Goal: Information Seeking & Learning: Check status

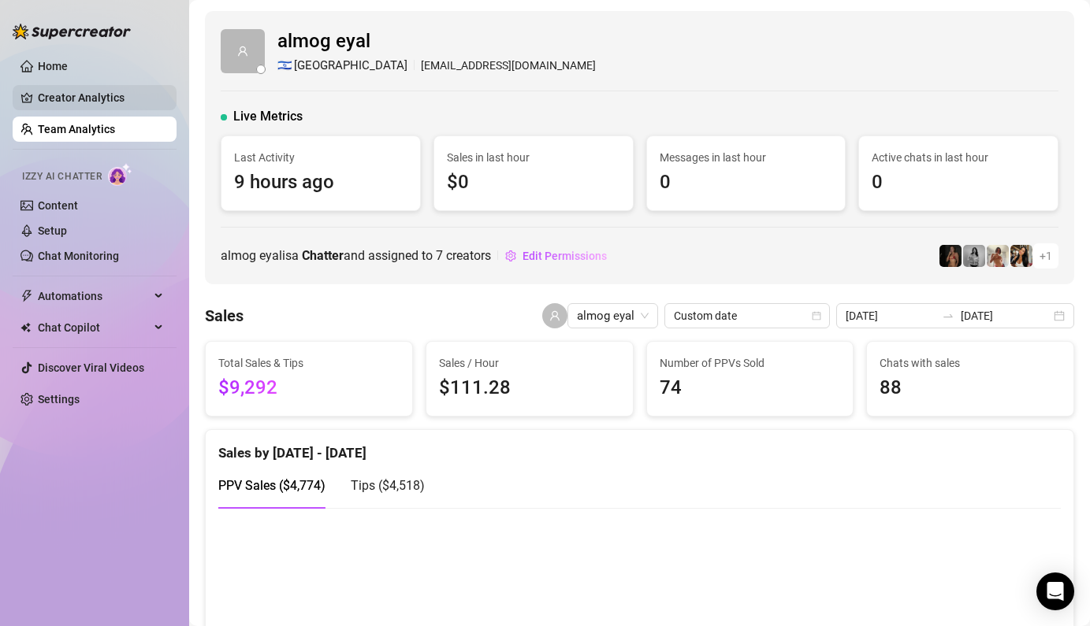
click at [76, 100] on link "Creator Analytics" at bounding box center [101, 97] width 126 height 25
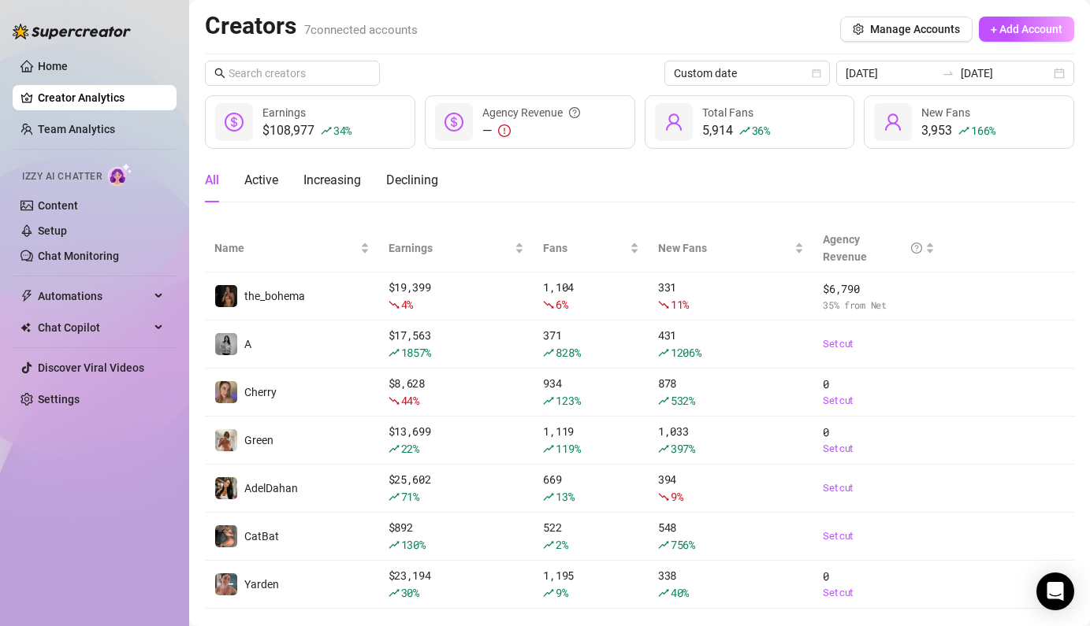
scroll to position [30, 0]
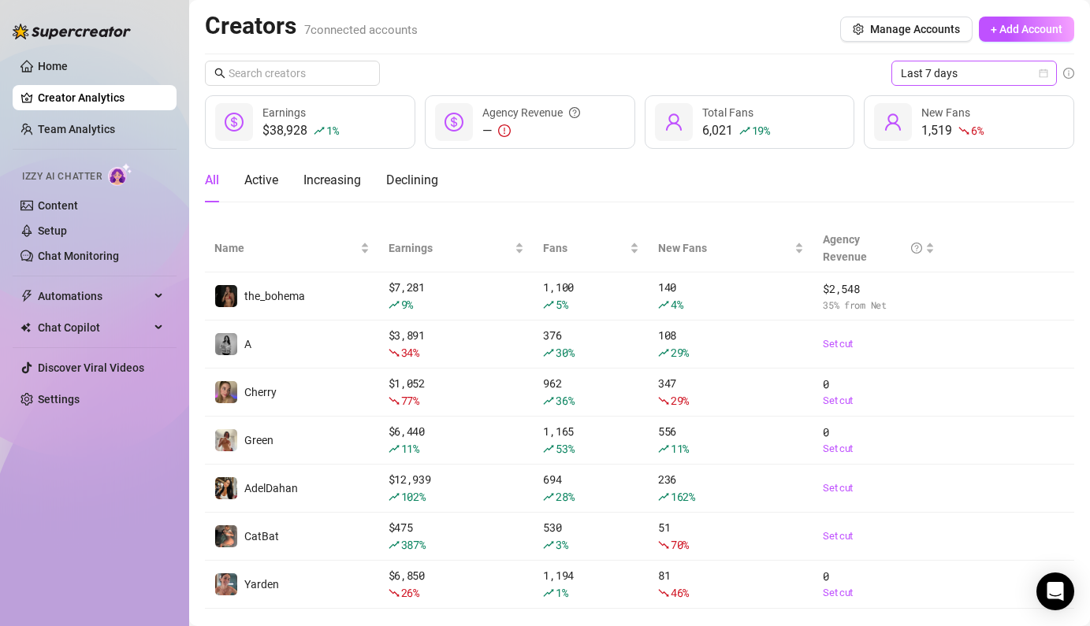
click at [942, 70] on span "Last 7 days" at bounding box center [974, 73] width 147 height 24
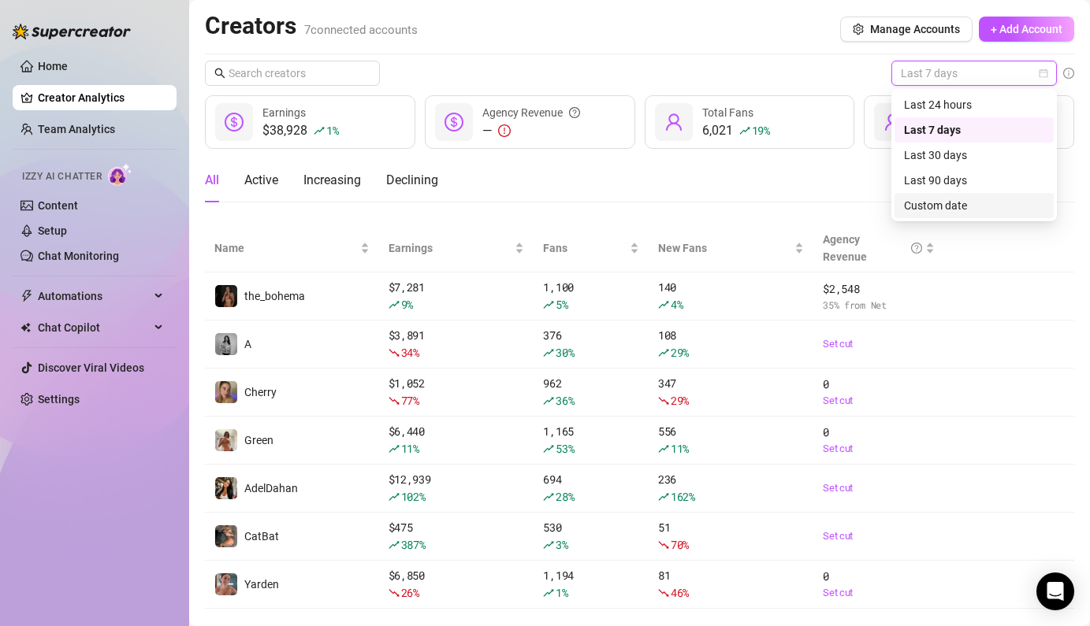
click at [919, 195] on div "Custom date" at bounding box center [973, 205] width 159 height 25
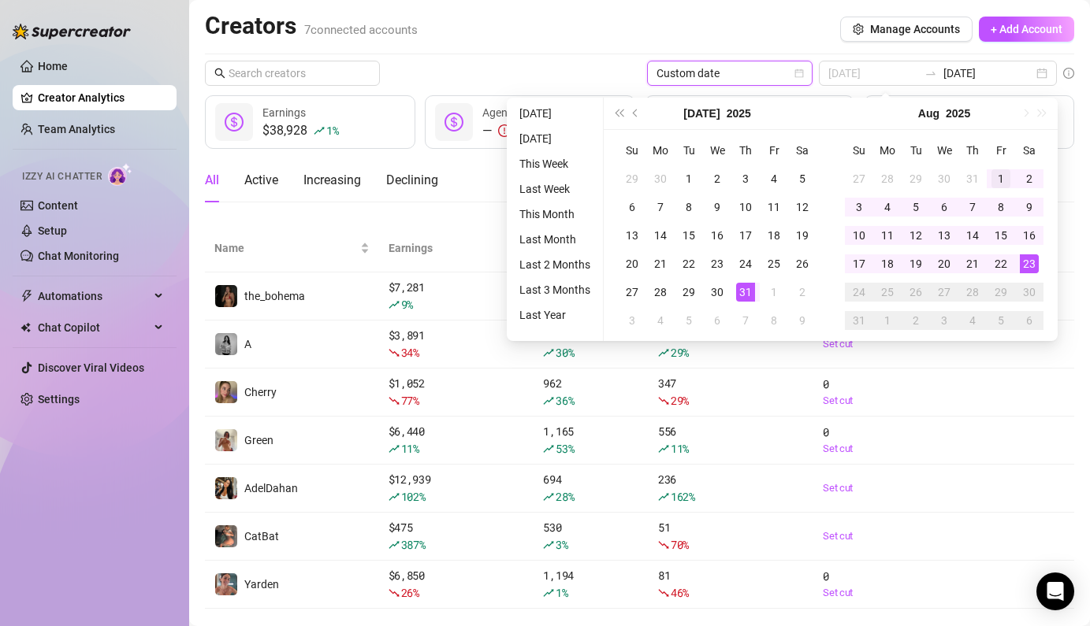
type input "[DATE]"
click at [992, 179] on div "1" at bounding box center [1000, 178] width 19 height 19
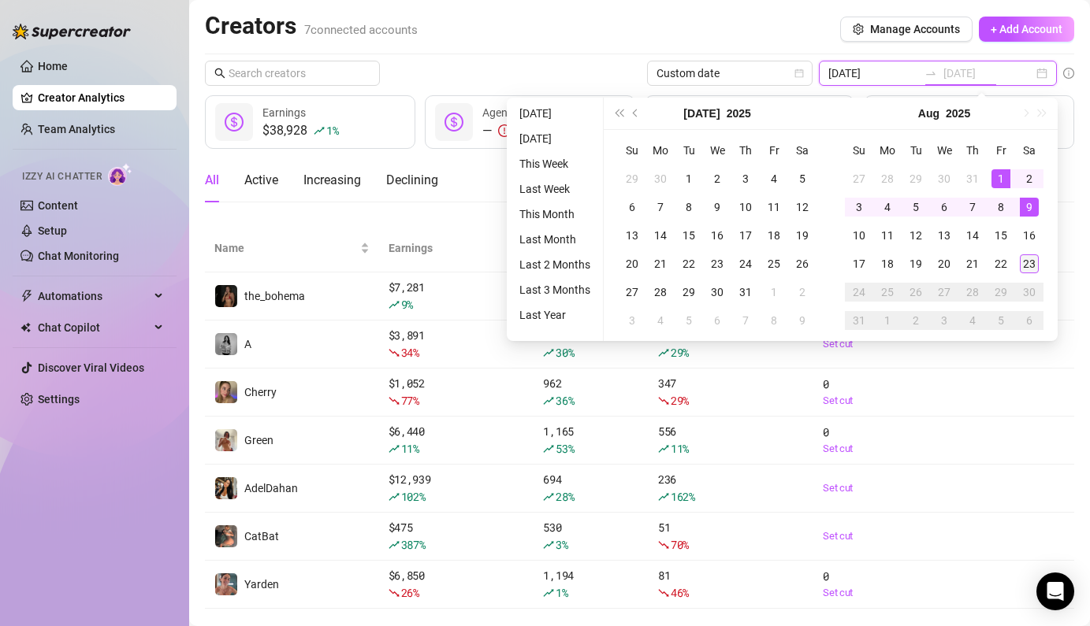
type input "[DATE]"
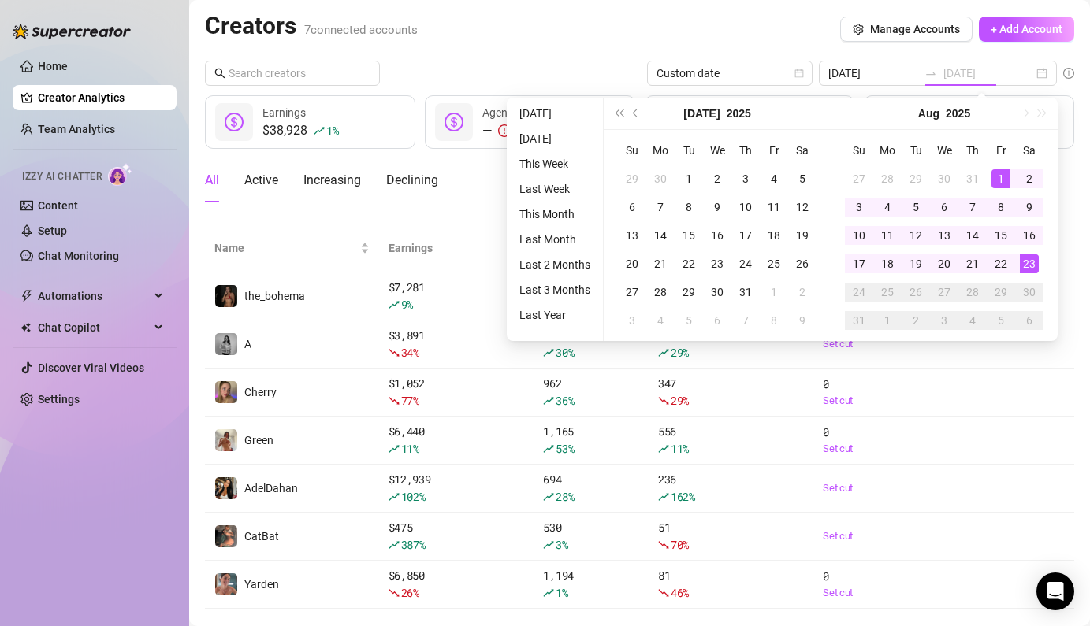
click at [1028, 263] on div "23" at bounding box center [1029, 263] width 19 height 19
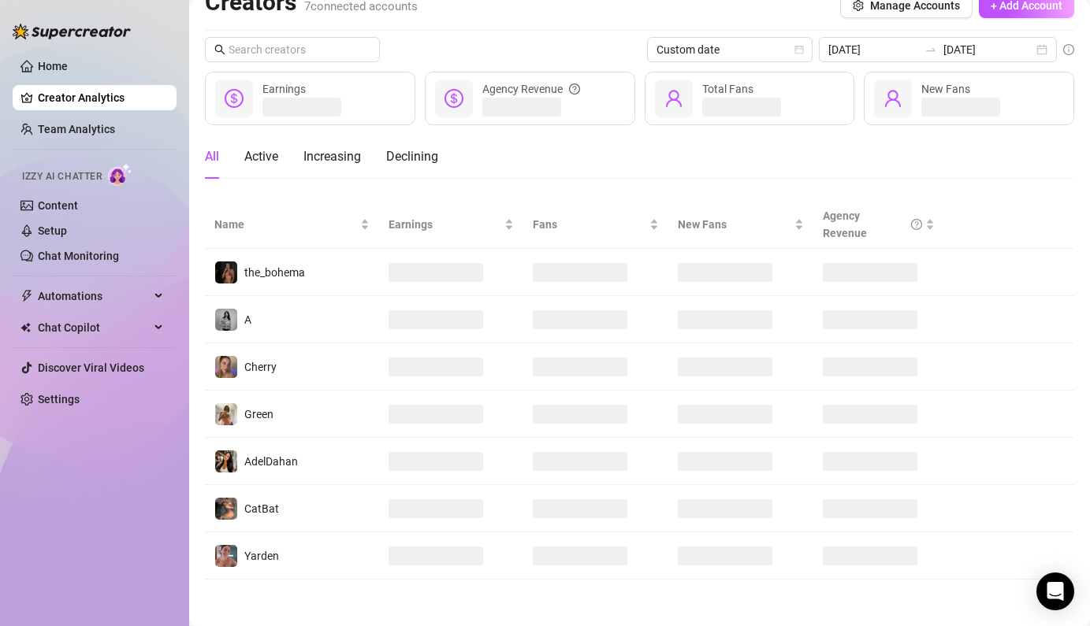
scroll to position [24, 0]
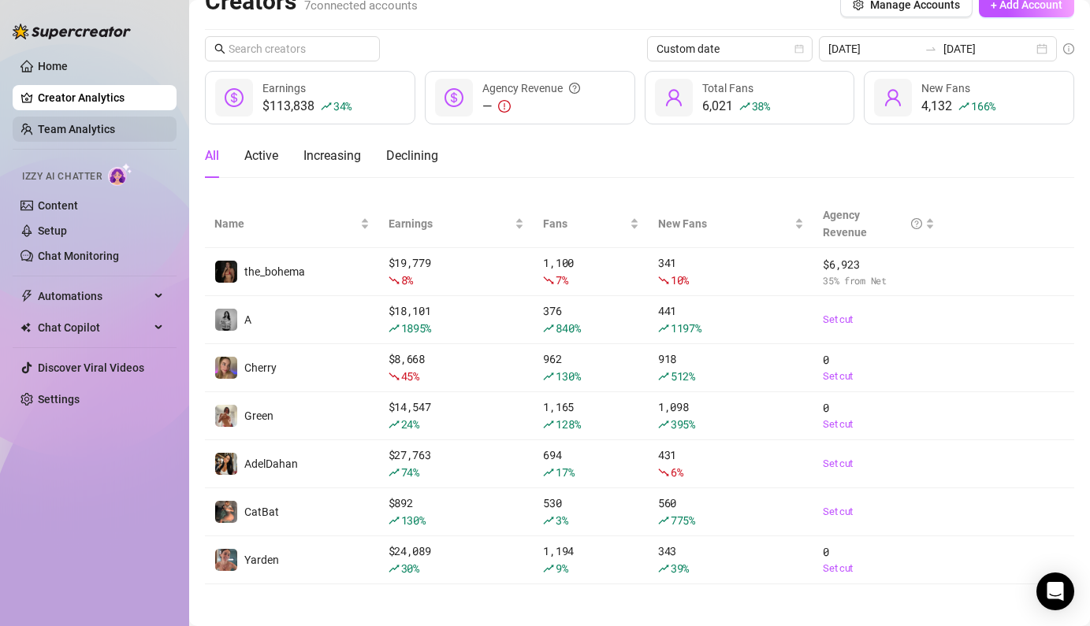
click at [55, 128] on link "Team Analytics" at bounding box center [76, 129] width 77 height 13
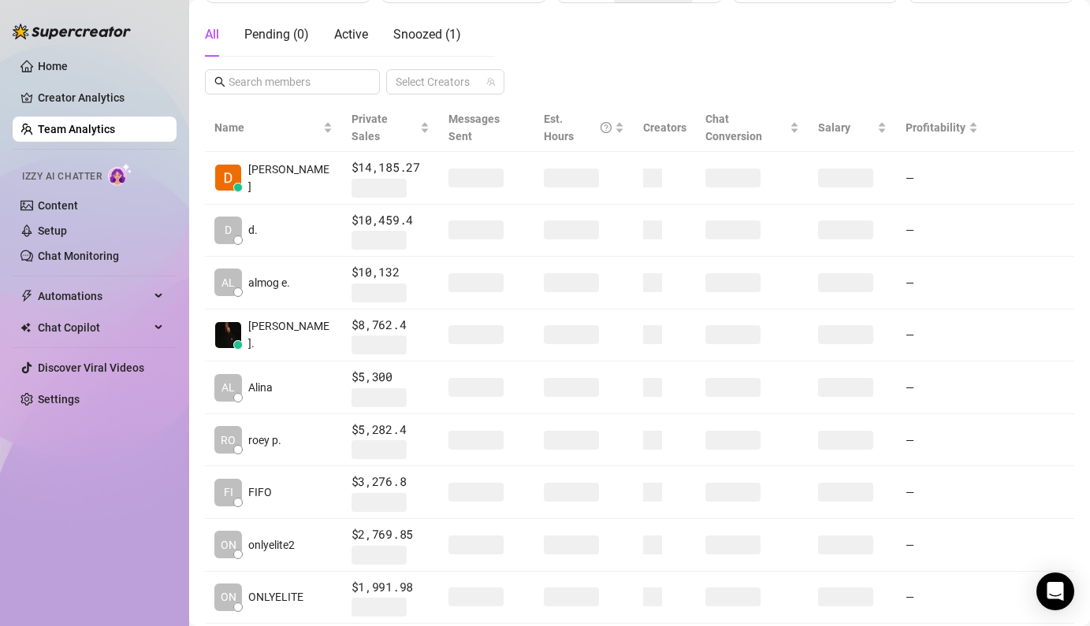
scroll to position [396, 0]
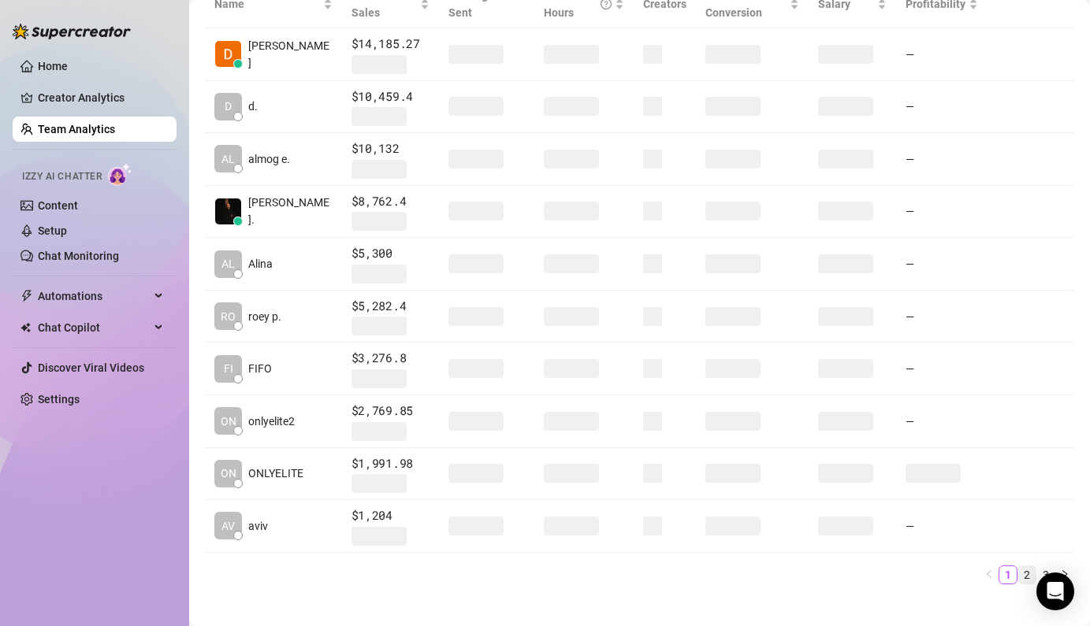
click at [1029, 566] on link "2" at bounding box center [1026, 574] width 17 height 17
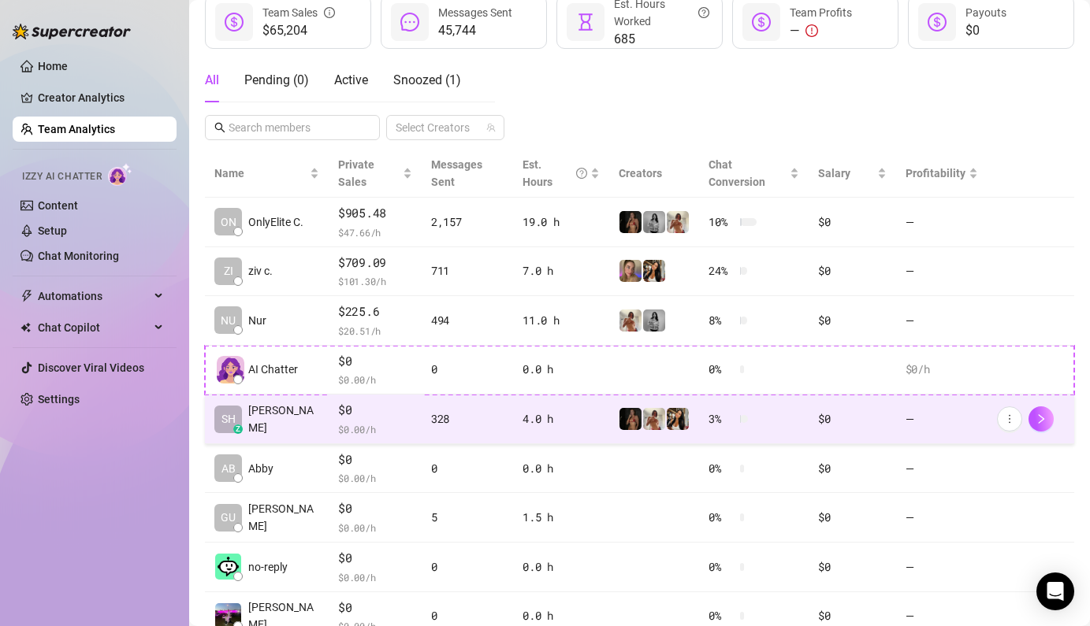
scroll to position [188, 0]
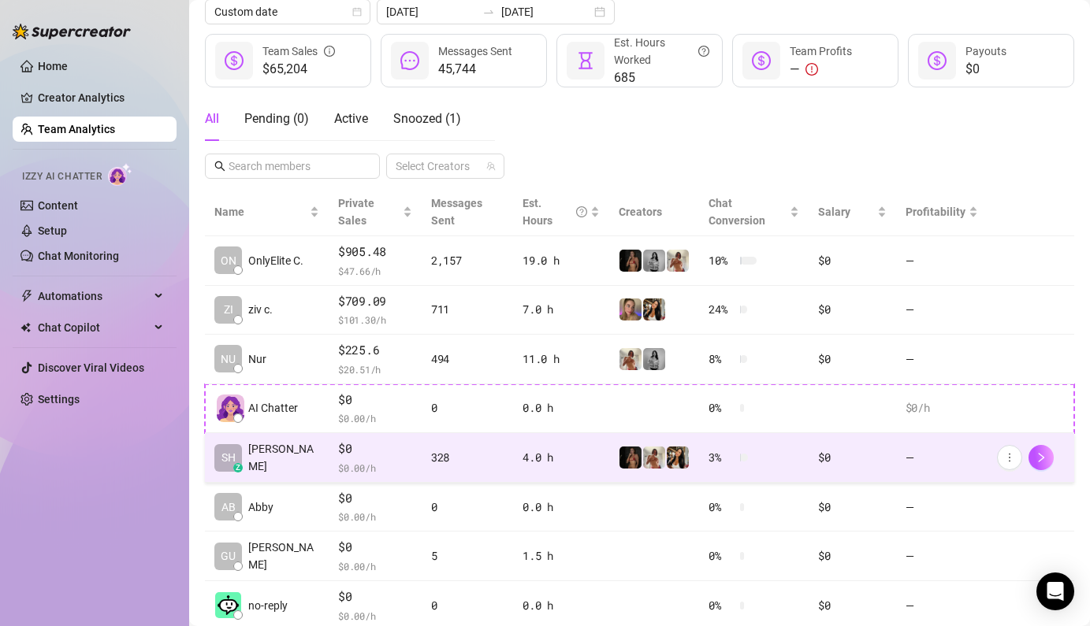
click at [481, 433] on td "328" at bounding box center [467, 458] width 91 height 50
